Goal: Check status: Check status

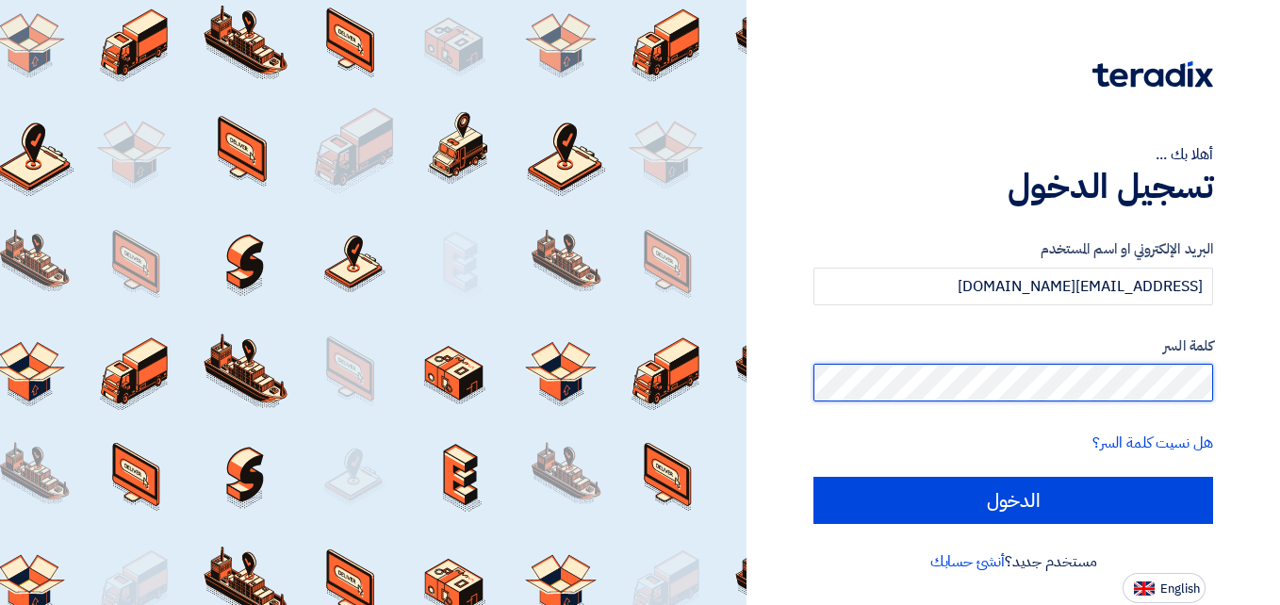
click at [813, 477] on input "الدخول" at bounding box center [1013, 500] width 400 height 47
type input "Sign in"
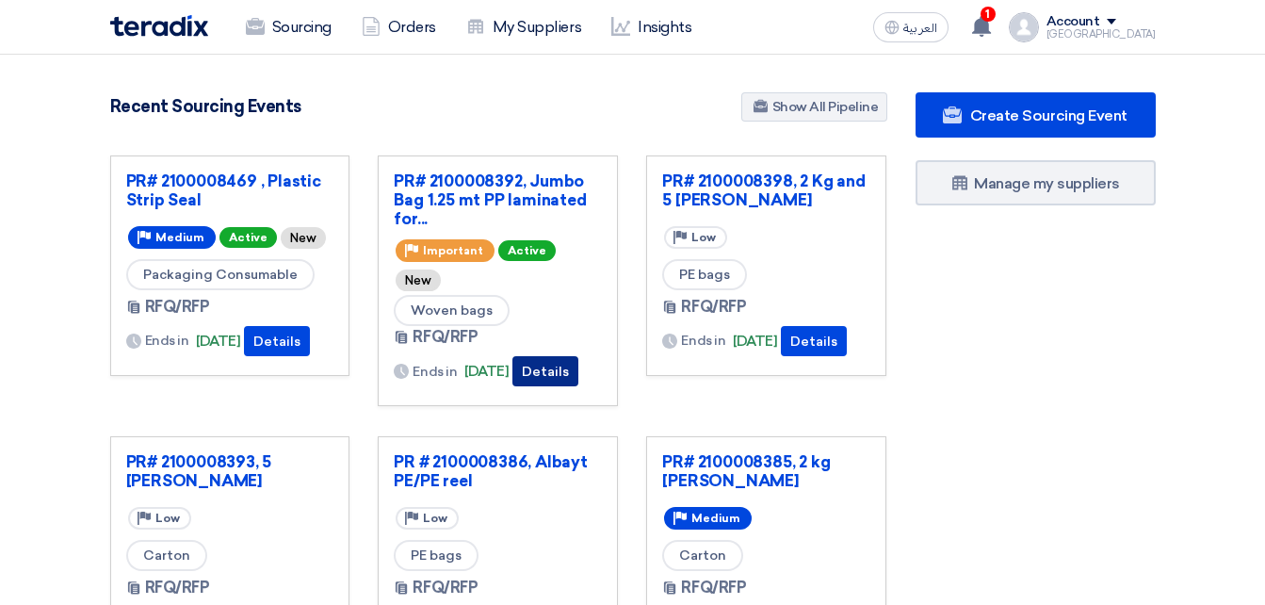
click at [563, 356] on button "Details" at bounding box center [546, 371] width 66 height 30
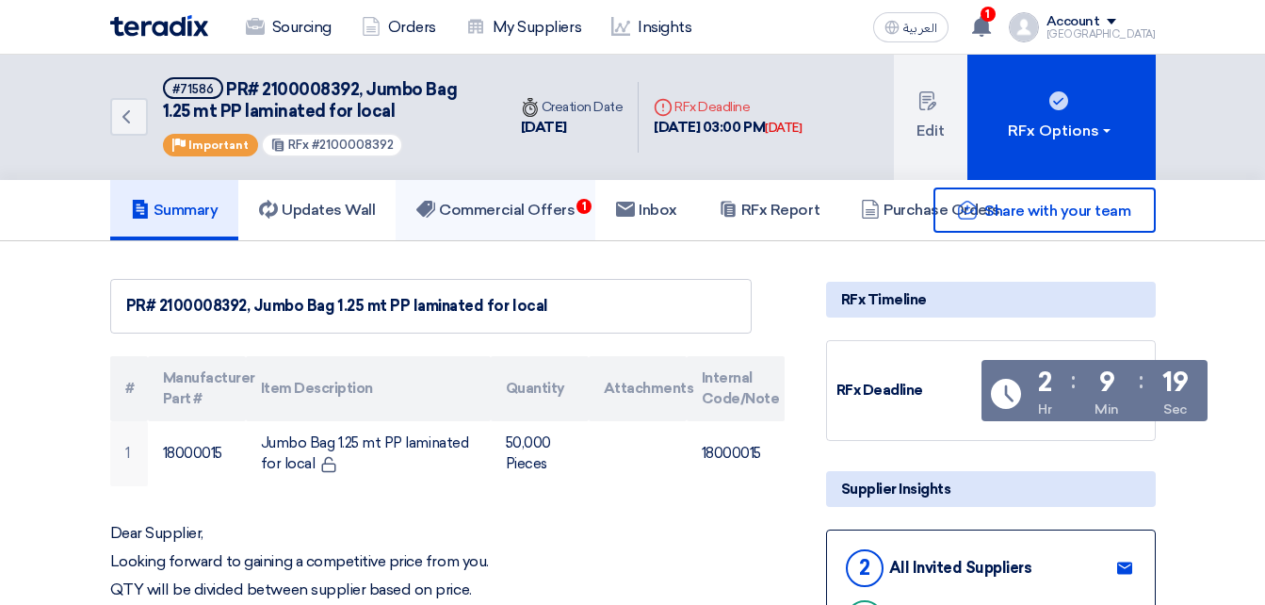
click at [499, 207] on h5 "Commercial Offers 1" at bounding box center [495, 210] width 158 height 19
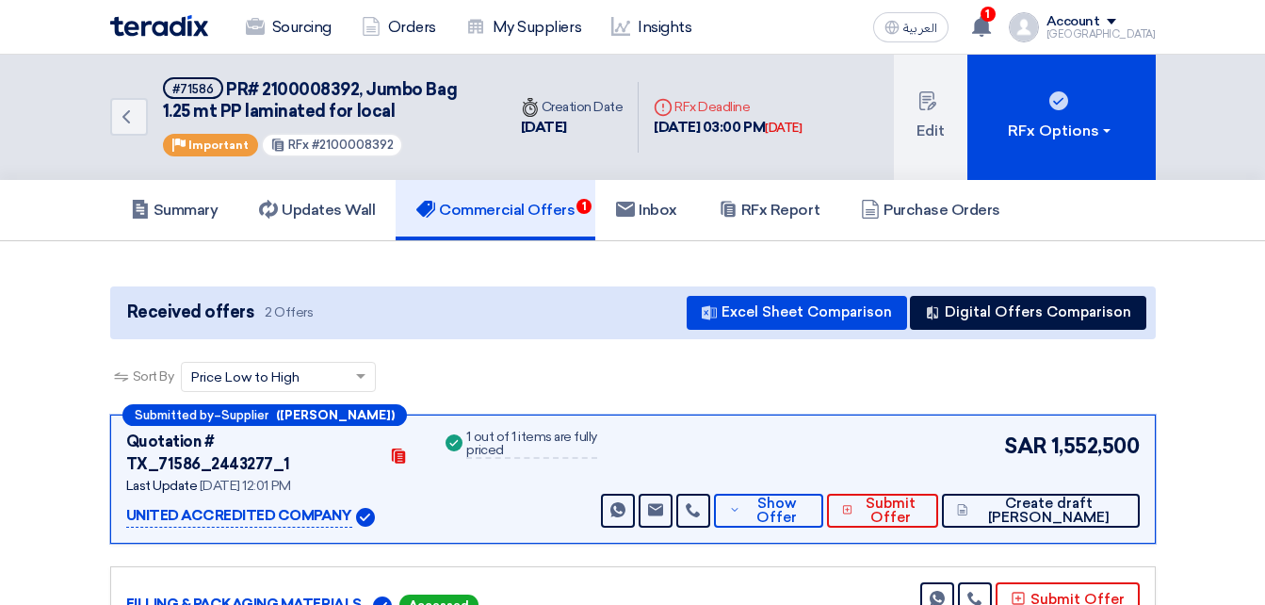
scroll to position [94, 0]
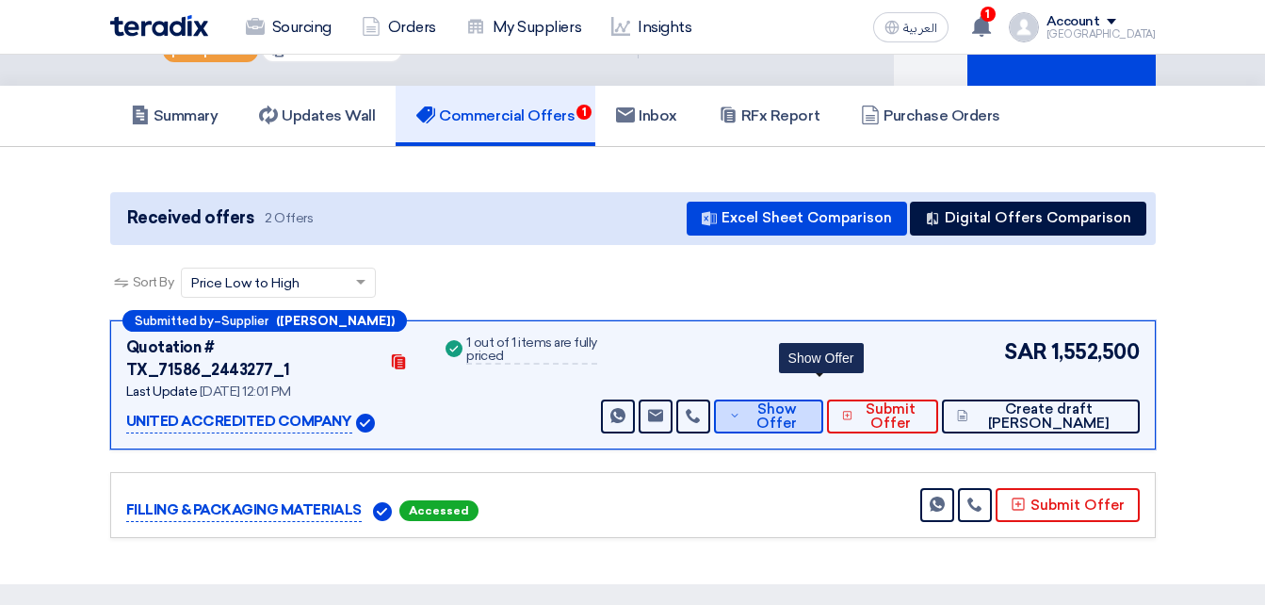
click at [802, 402] on span "Show Offer" at bounding box center [776, 416] width 62 height 28
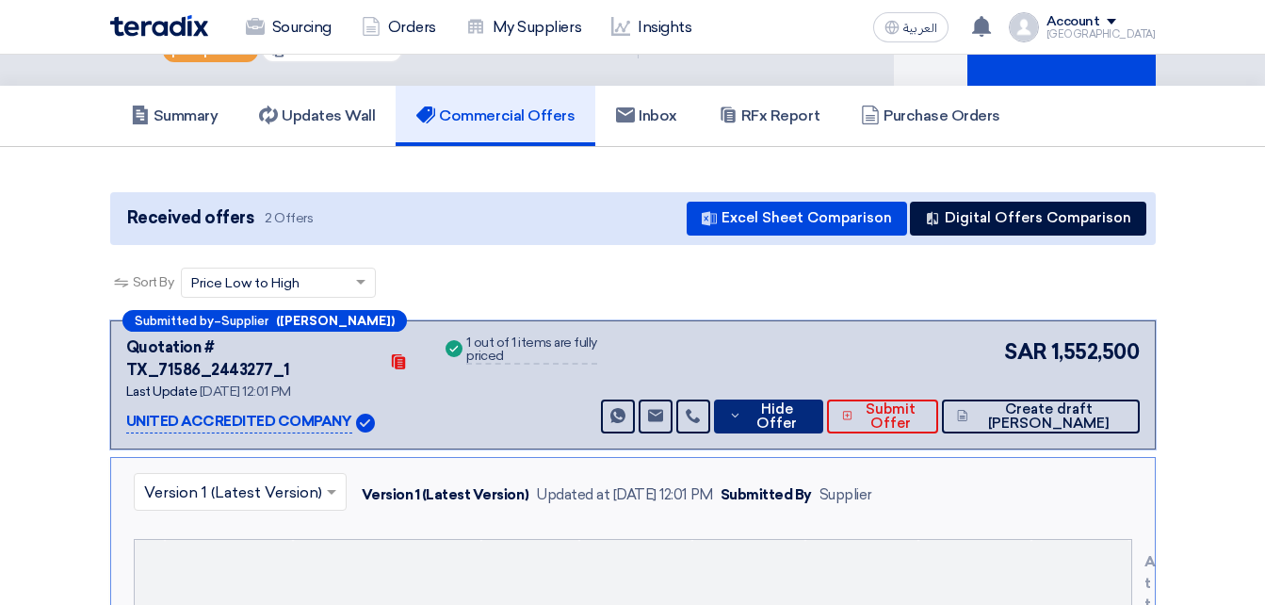
scroll to position [0, 0]
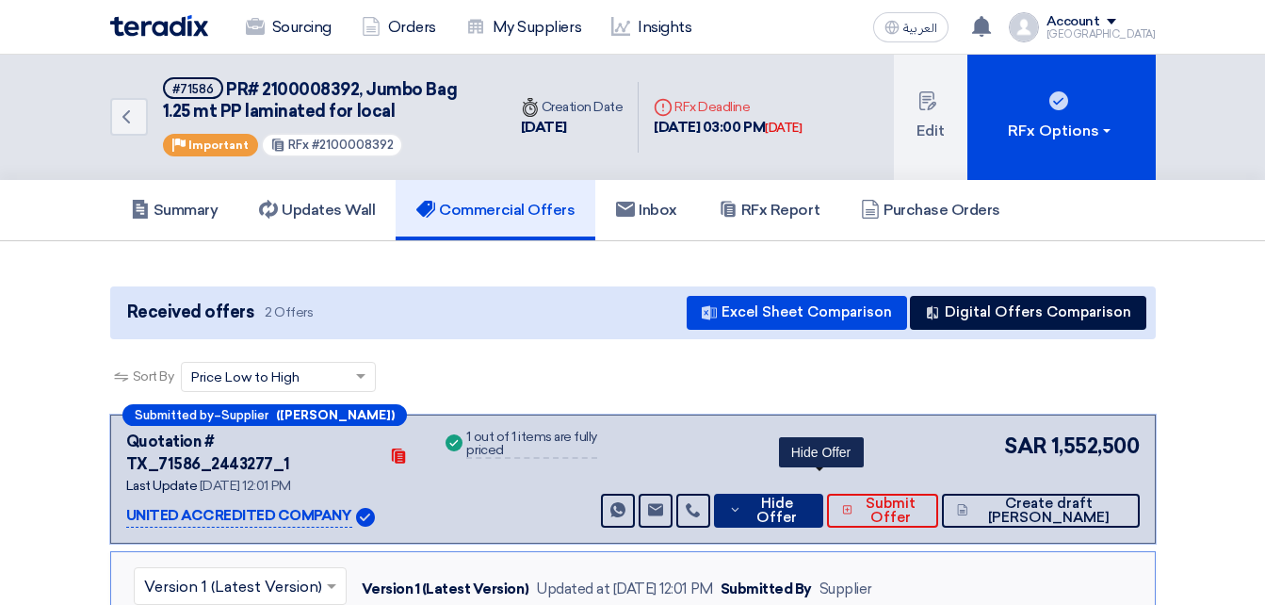
click at [786, 494] on button "Hide Offer" at bounding box center [768, 511] width 108 height 34
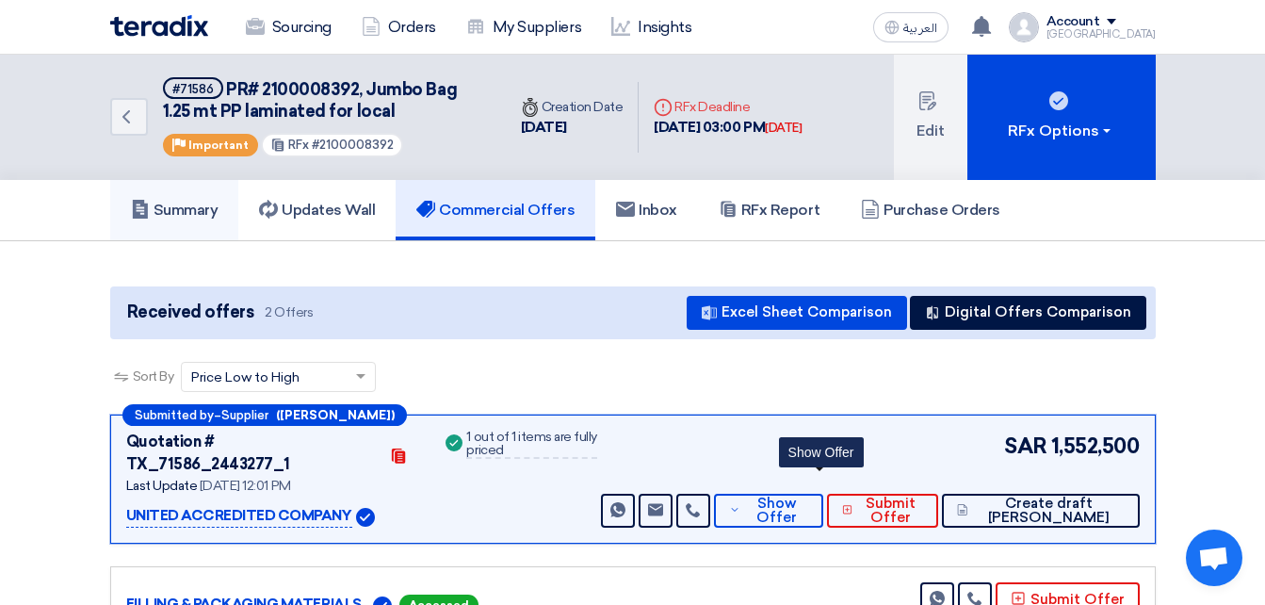
click at [233, 215] on link "Summary" at bounding box center [174, 210] width 129 height 60
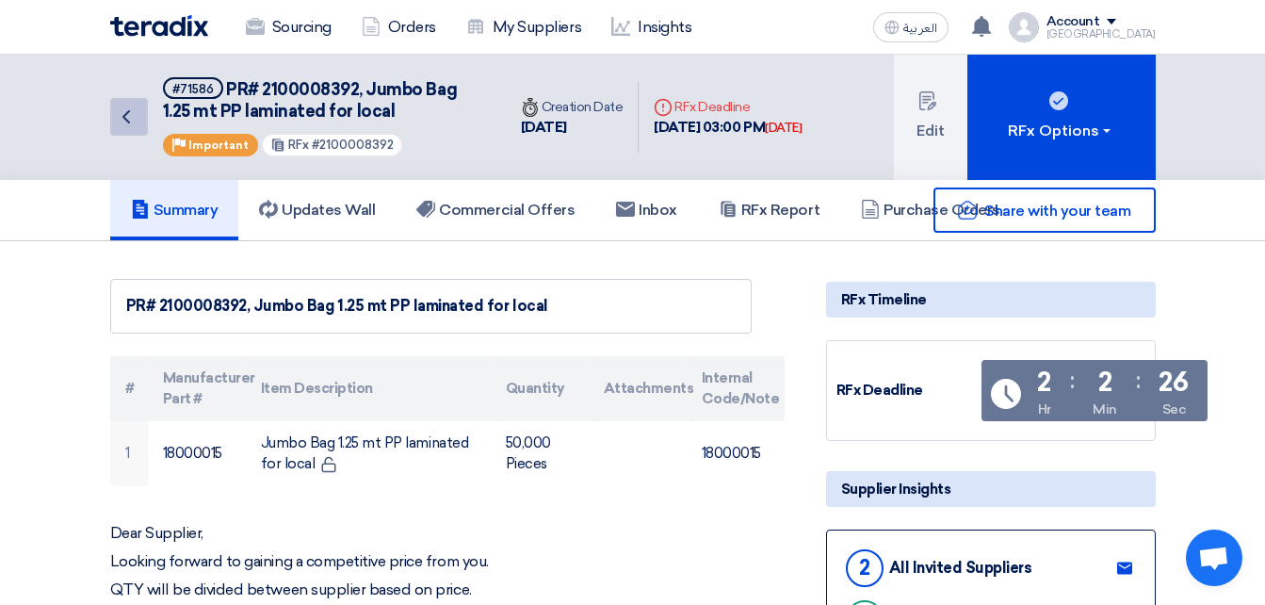
click at [127, 119] on icon "Back" at bounding box center [126, 117] width 23 height 23
